Goal: Task Accomplishment & Management: Manage account settings

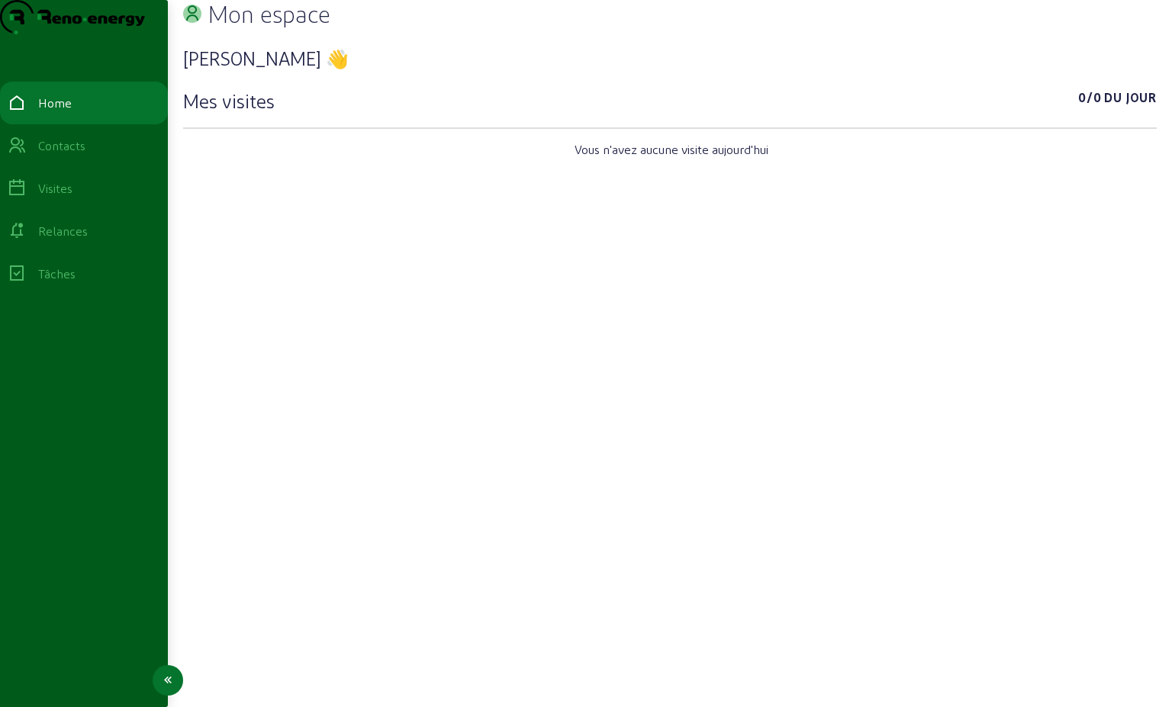
click at [88, 240] on div "Relances" at bounding box center [63, 231] width 50 height 18
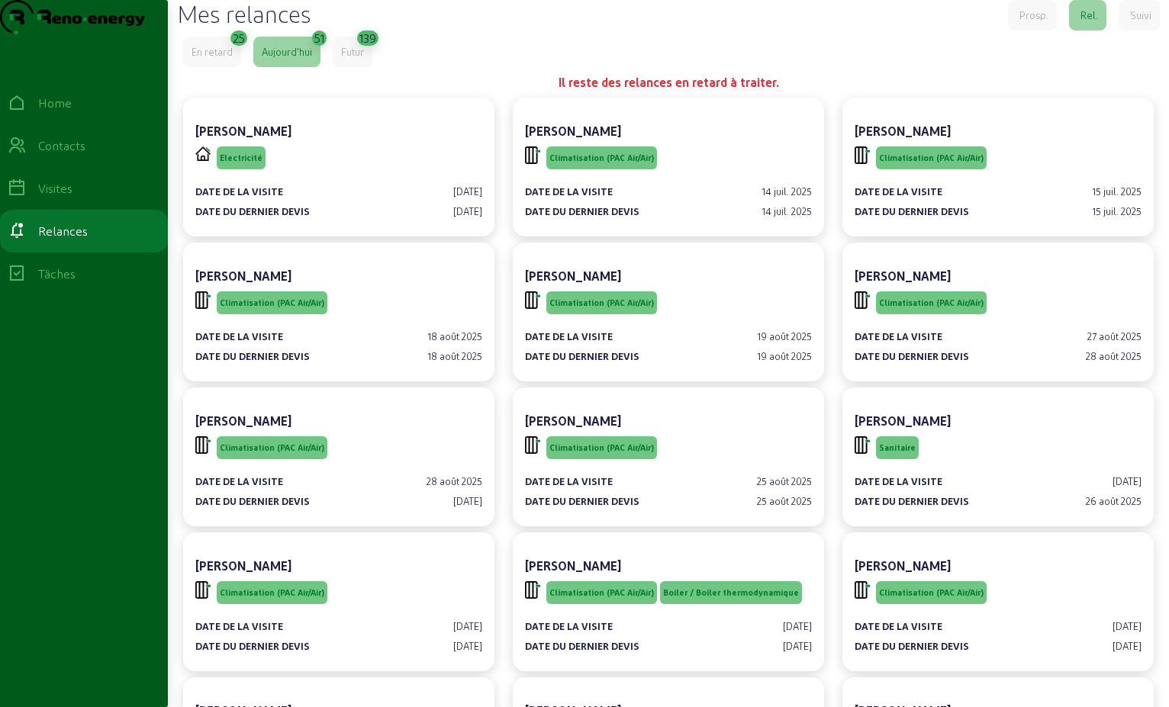
click at [302, 59] on div "Aujourd'hui" at bounding box center [287, 52] width 50 height 14
click at [215, 67] on div "En retard" at bounding box center [212, 52] width 58 height 31
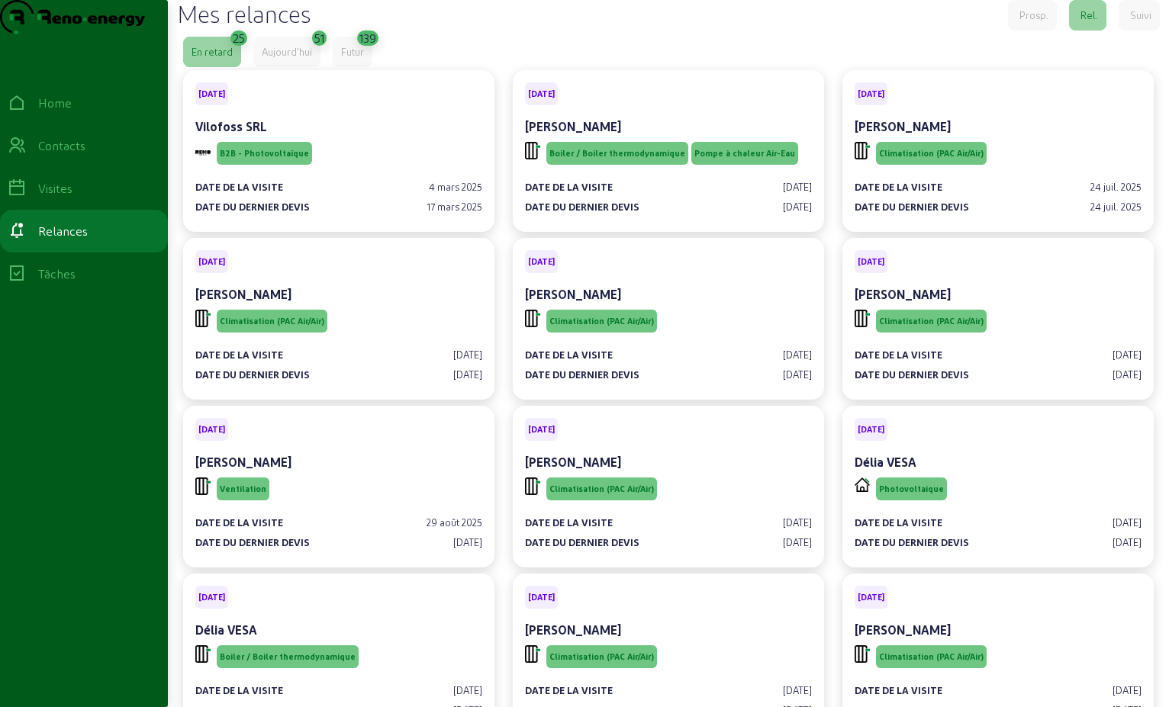
click at [215, 67] on div "En retard" at bounding box center [212, 52] width 58 height 31
click at [272, 59] on div "Aujourd'hui" at bounding box center [287, 52] width 50 height 14
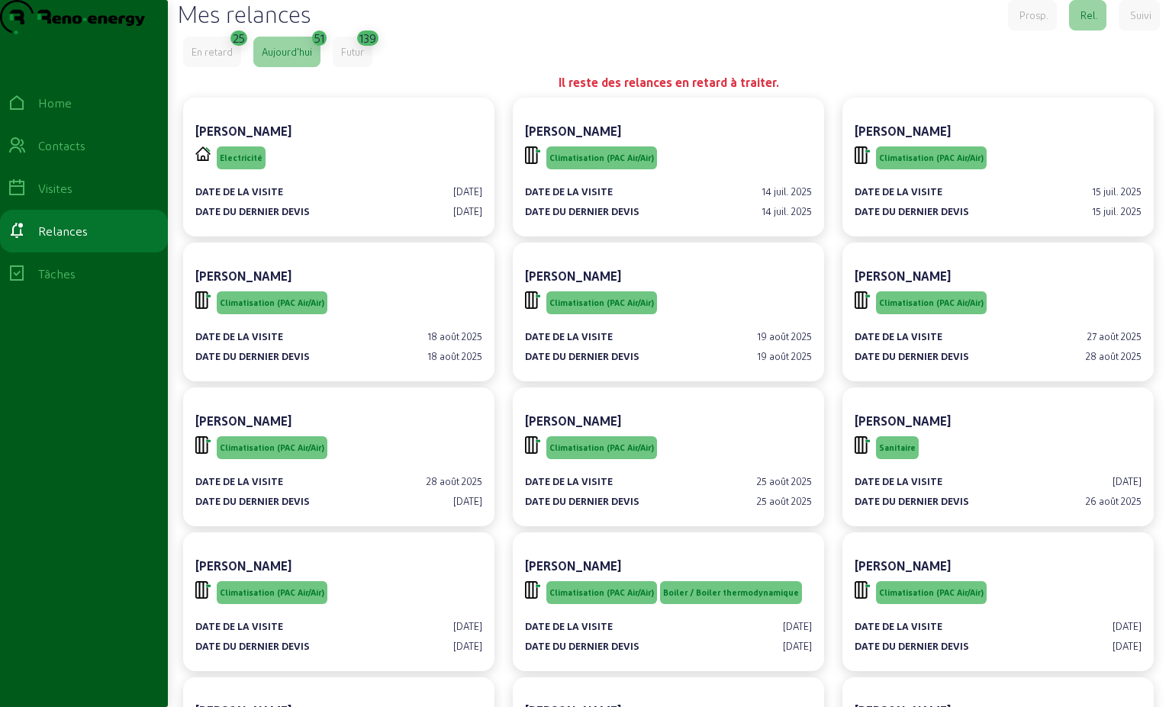
click at [367, 47] on div "139" at bounding box center [367, 36] width 17 height 21
click at [359, 59] on div "Futur" at bounding box center [352, 52] width 23 height 14
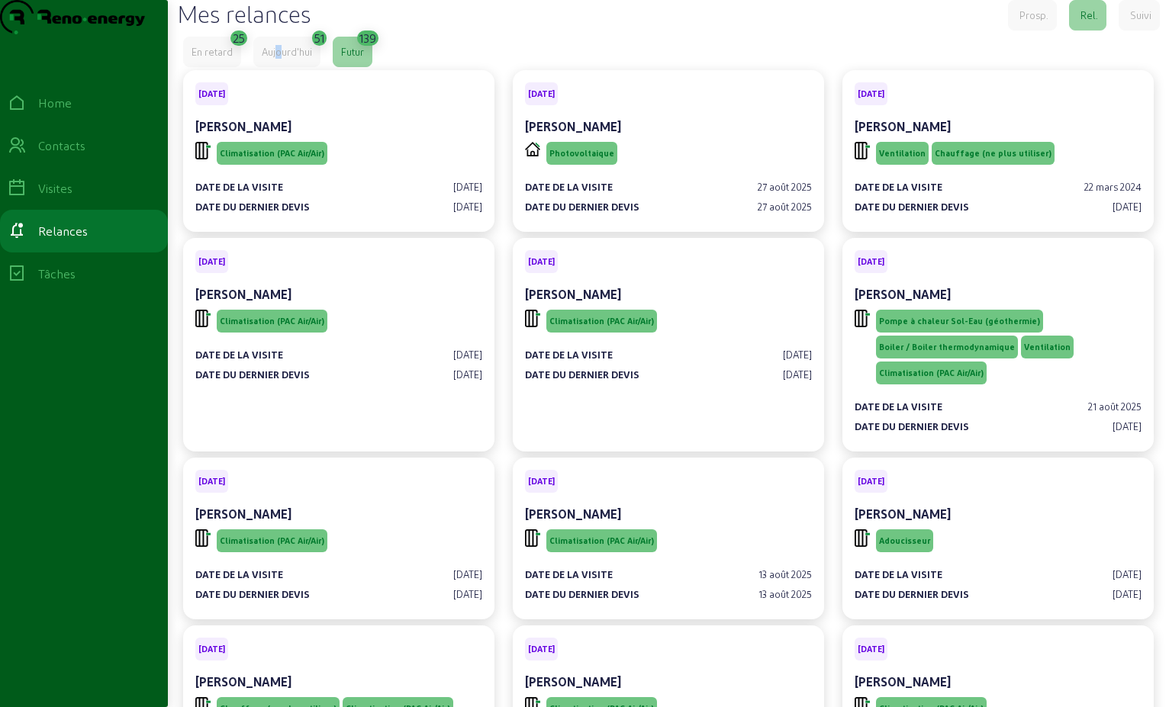
click at [278, 59] on div "Aujourd'hui" at bounding box center [287, 52] width 50 height 14
